Goal: Task Accomplishment & Management: Use online tool/utility

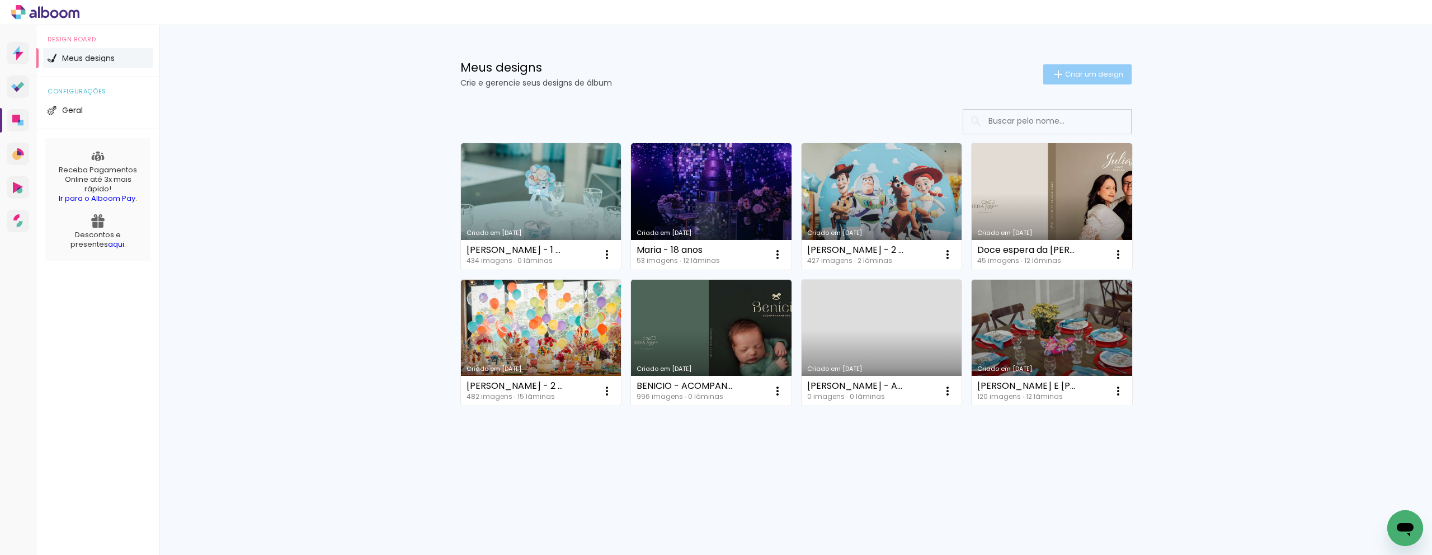
click at [1080, 74] on span "Criar um design" at bounding box center [1094, 73] width 58 height 7
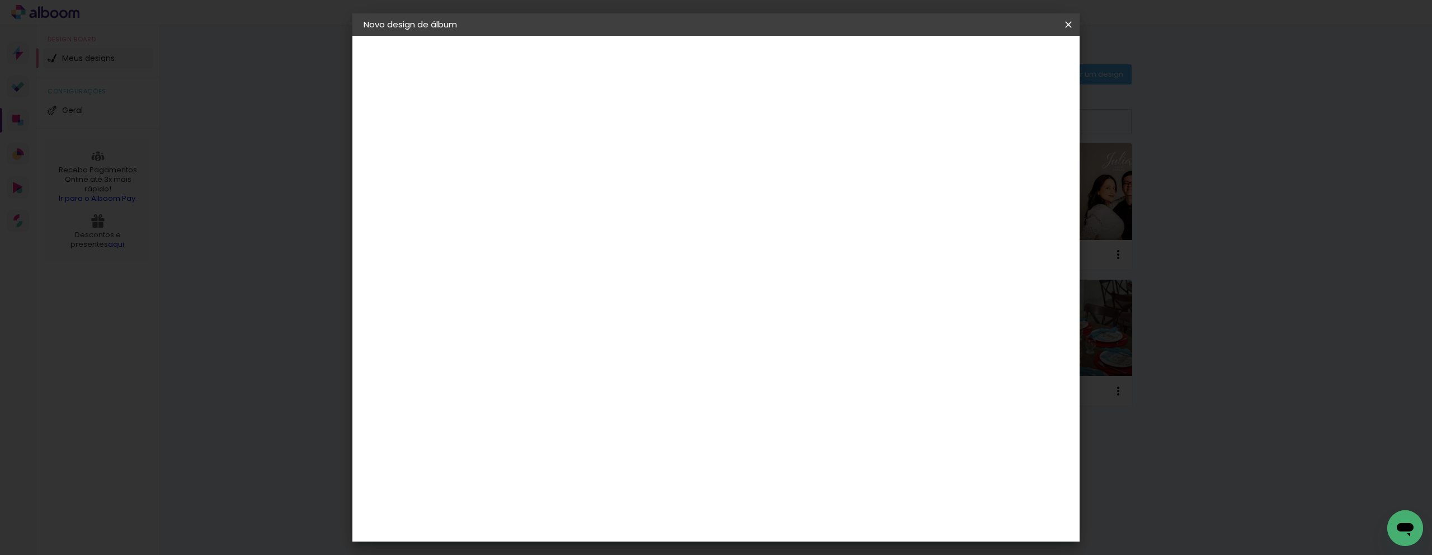
click at [0, 0] on div at bounding box center [0, 0] width 0 height 0
click at [0, 0] on paper-input-container "Título do álbum" at bounding box center [0, 0] width 0 height 0
type input "L"
type input "[PERSON_NAME]. - gestante + newborn"
type paper-input "[PERSON_NAME]. - gestante + newborn"
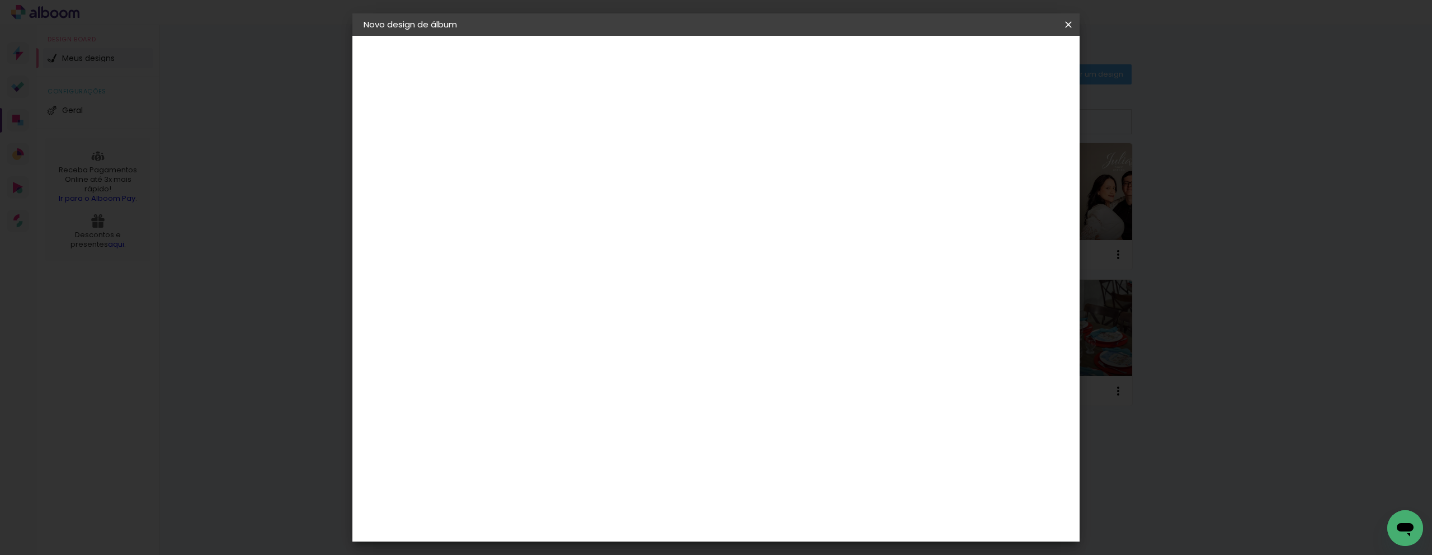
click at [661, 68] on paper-button "Avançar" at bounding box center [634, 59] width 55 height 19
click at [608, 213] on input at bounding box center [575, 213] width 113 height 14
type input "qua"
type paper-input "qua"
click at [570, 256] on div "Quality" at bounding box center [554, 252] width 31 height 9
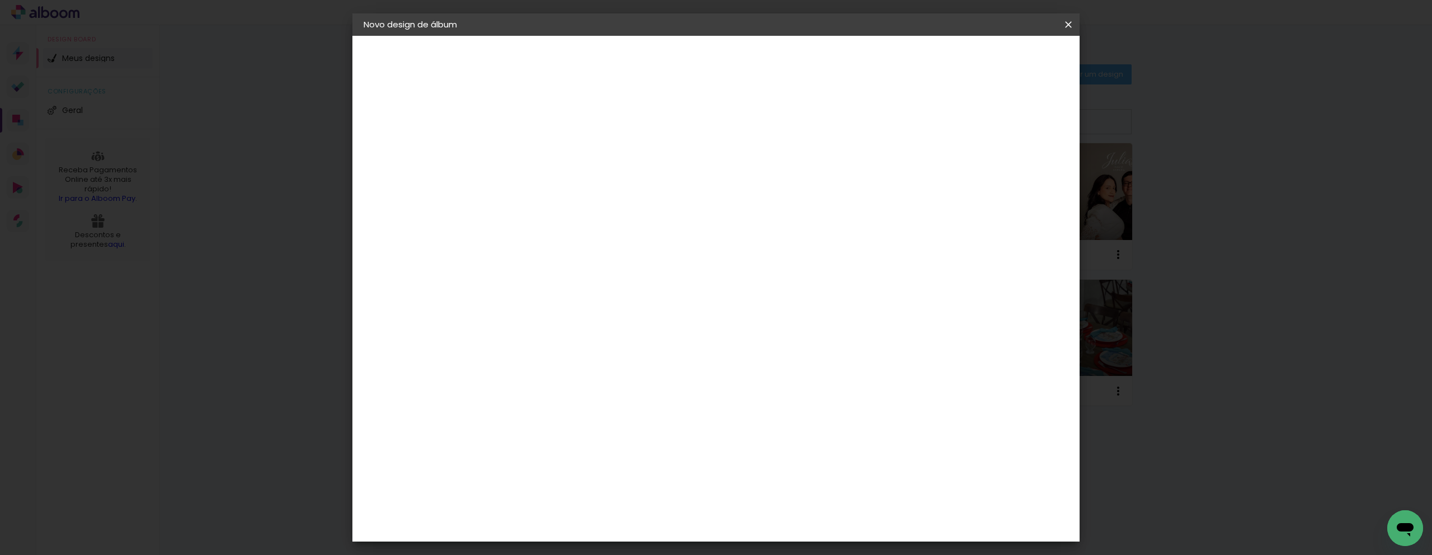
click at [743, 70] on header "Fornecedor Escolha um fornecedor ou avance com o tamanho livre. Voltar Avançar" at bounding box center [620, 74] width 245 height 76
click at [0, 0] on slot "Avançar" at bounding box center [0, 0] width 0 height 0
click at [590, 186] on input "text" at bounding box center [569, 194] width 44 height 17
click at [0, 0] on slot "SlimBook" at bounding box center [0, 0] width 0 height 0
type input "SlimBook"
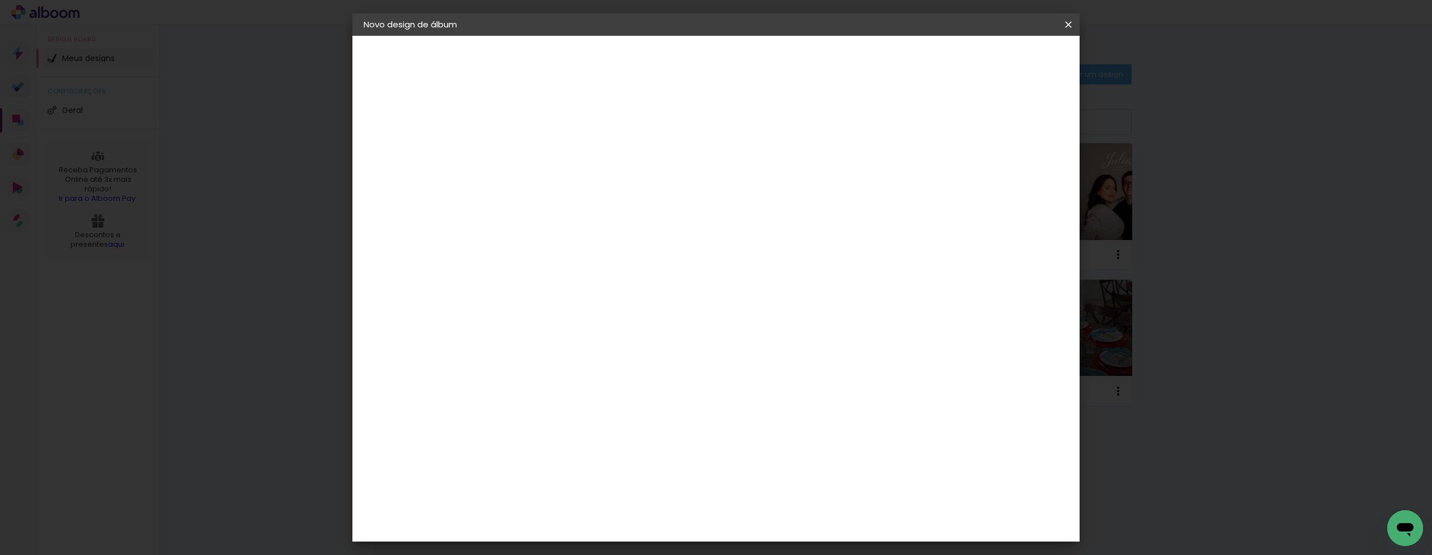
click at [0, 0] on slot "Avançar" at bounding box center [0, 0] width 0 height 0
click at [999, 56] on span "Iniciar design" at bounding box center [973, 59] width 51 height 8
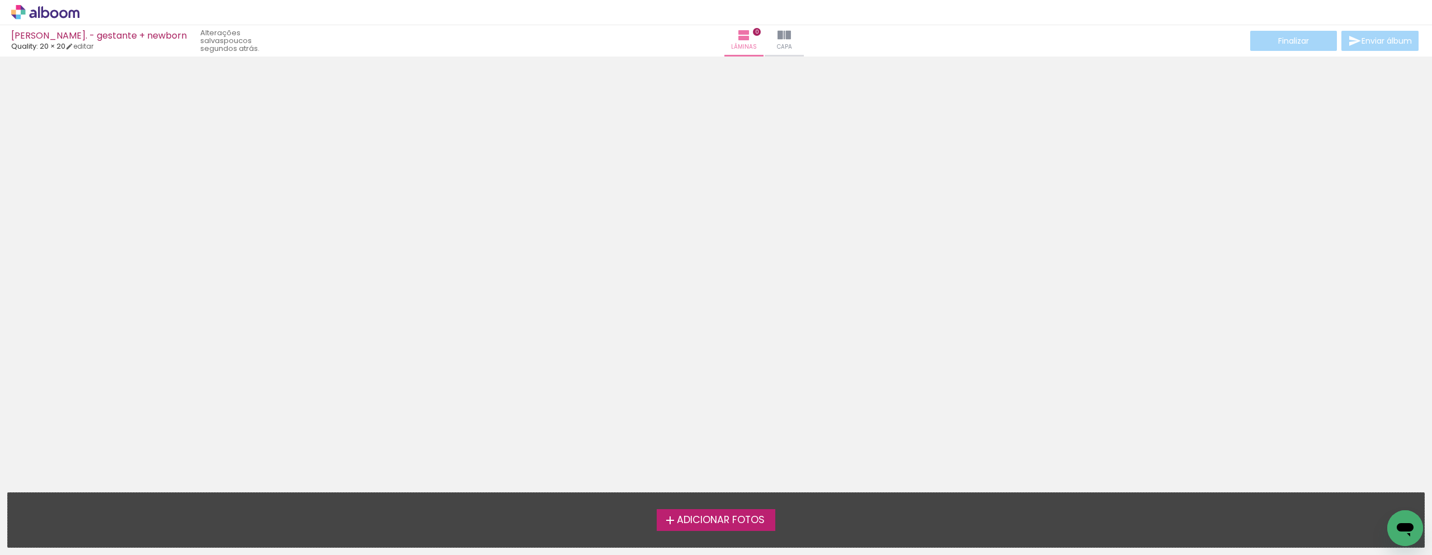
click at [704, 511] on label "Adicionar Fotos" at bounding box center [716, 519] width 119 height 21
click at [0, 0] on input "file" at bounding box center [0, 0] width 0 height 0
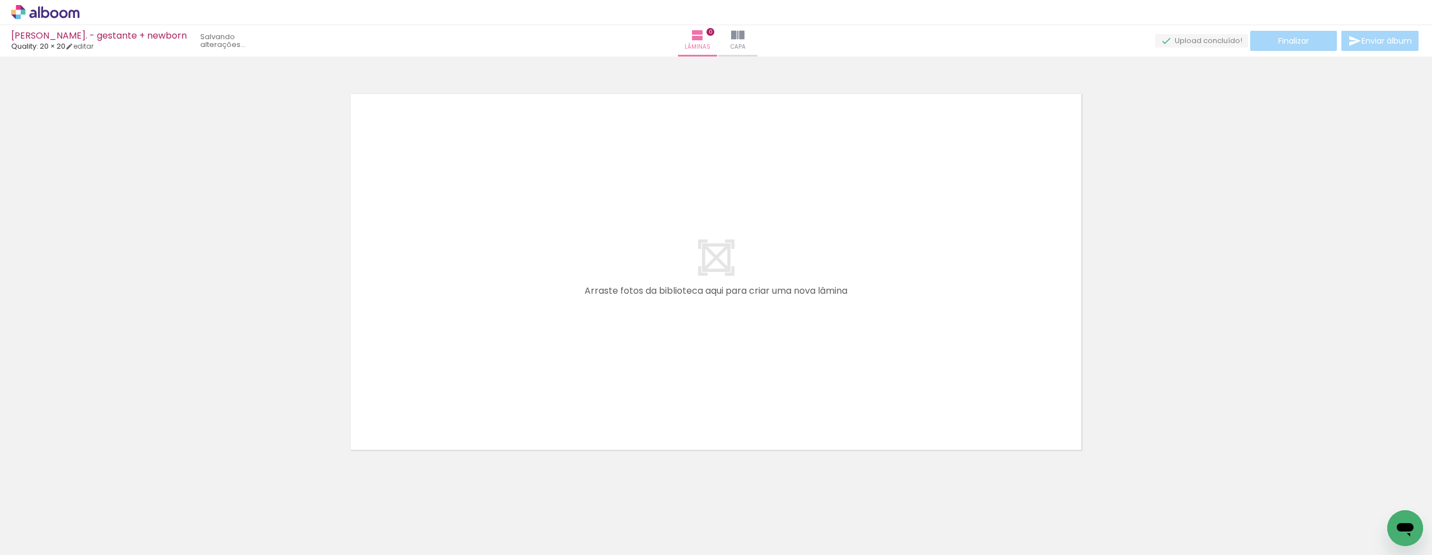
scroll to position [6, 0]
click at [37, 543] on span "Adicionar Fotos" at bounding box center [40, 540] width 34 height 12
click at [0, 0] on input "file" at bounding box center [0, 0] width 0 height 0
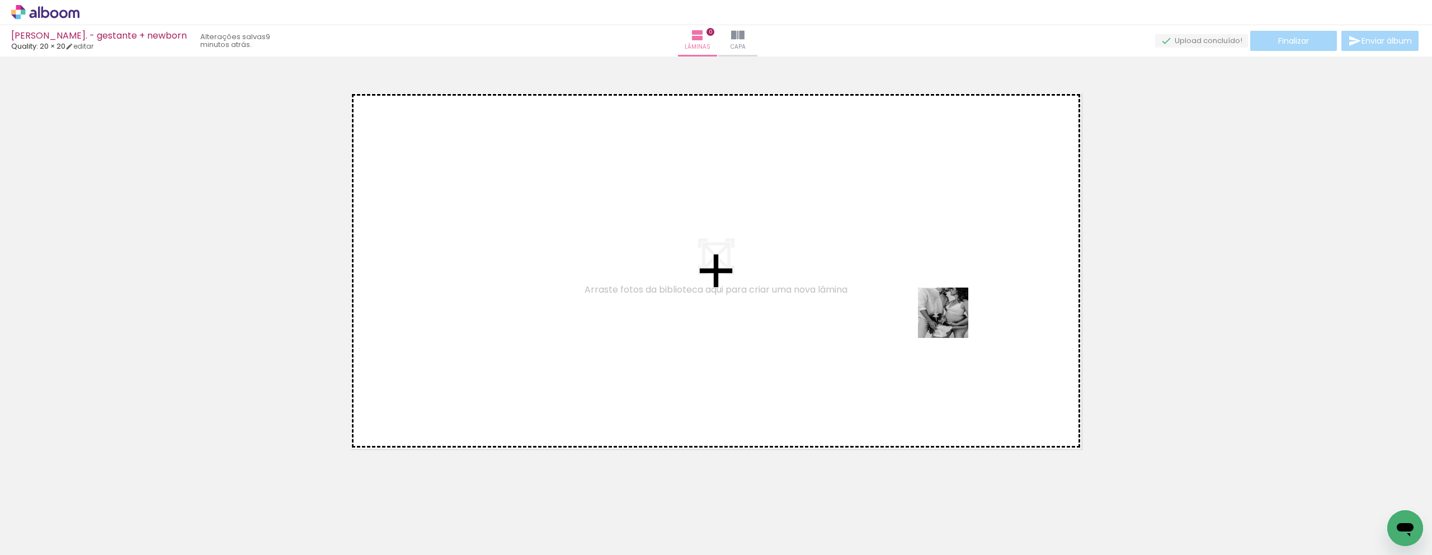
drag, startPoint x: 1076, startPoint y: 522, endPoint x: 952, endPoint y: 321, distance: 236.2
click at [952, 321] on quentale-workspace at bounding box center [716, 277] width 1432 height 555
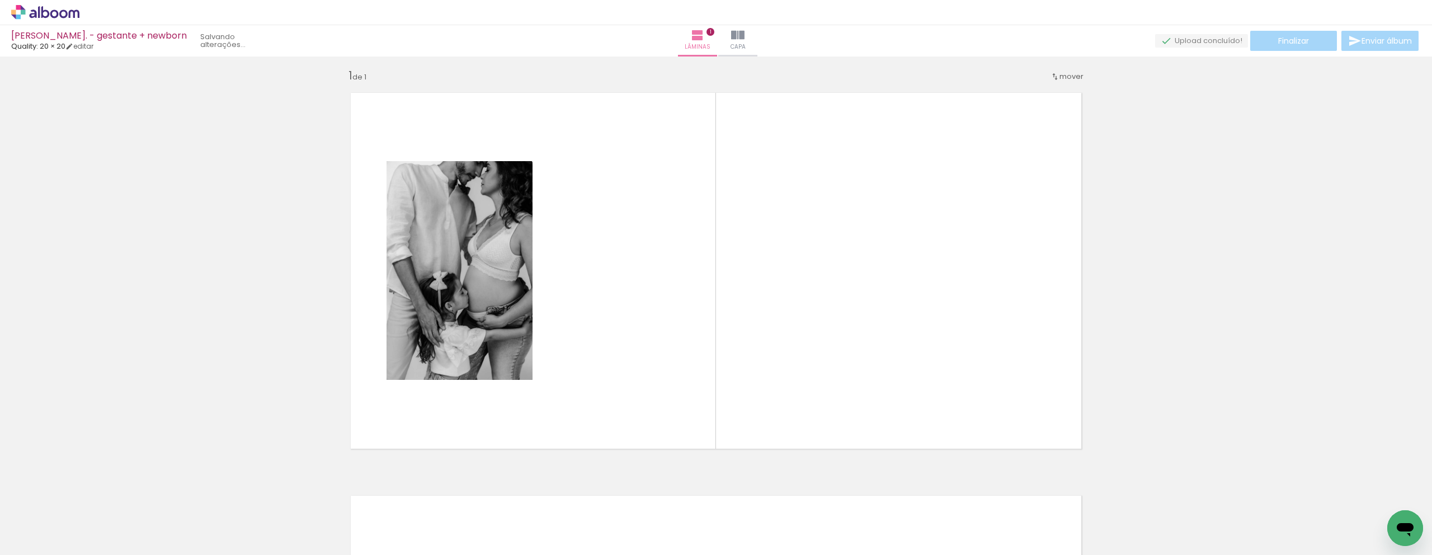
scroll to position [6, 0]
